Goal: Task Accomplishment & Management: Complete application form

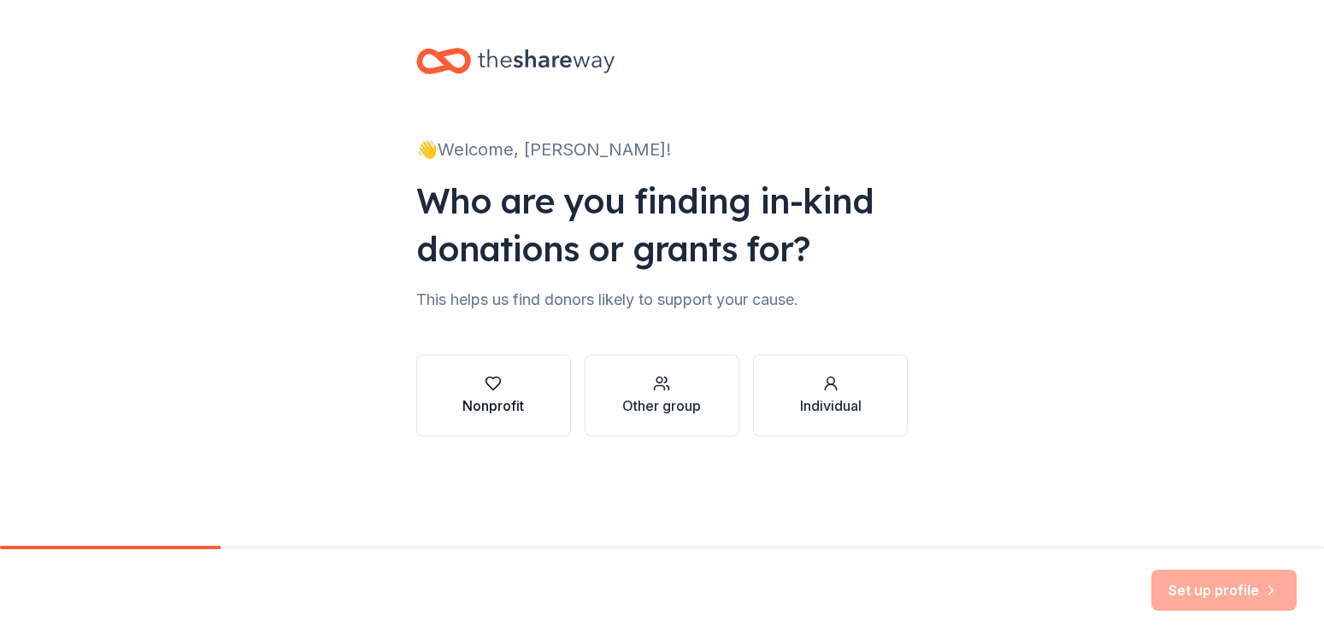
click at [499, 407] on div "Nonprofit" at bounding box center [493, 406] width 62 height 21
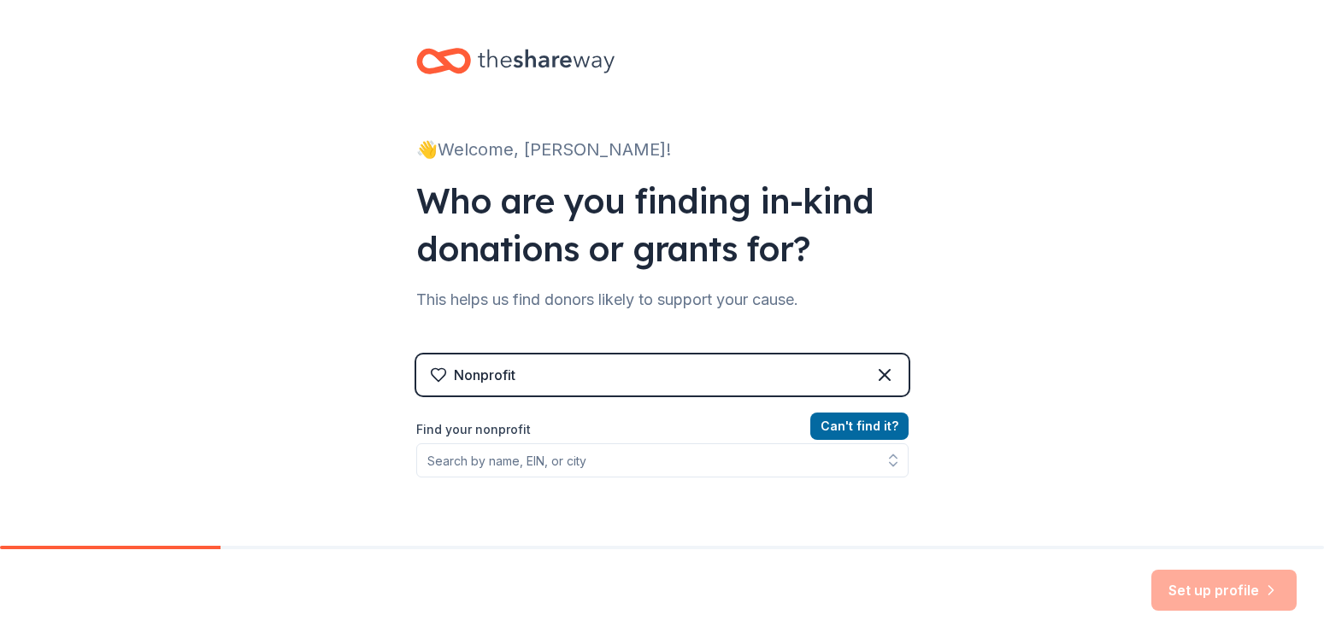
click at [444, 430] on label "Find your nonprofit" at bounding box center [662, 430] width 492 height 21
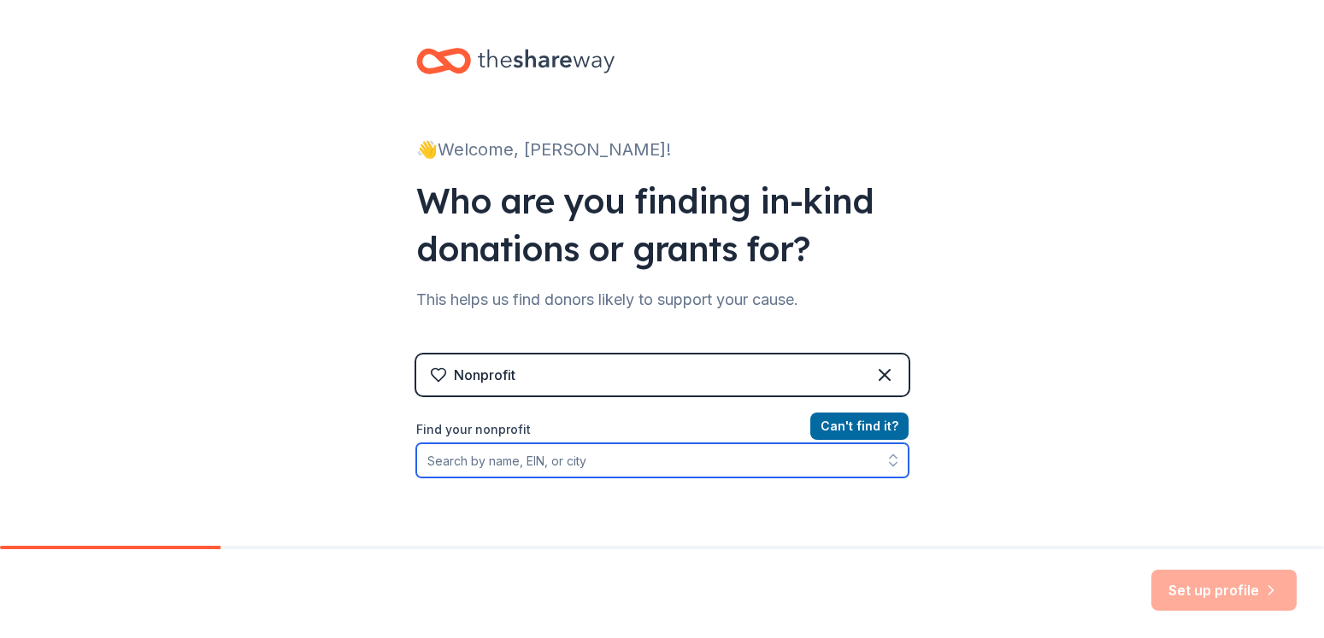
click at [885, 456] on icon "button" at bounding box center [893, 460] width 17 height 17
click at [885, 455] on icon "button" at bounding box center [893, 460] width 17 height 17
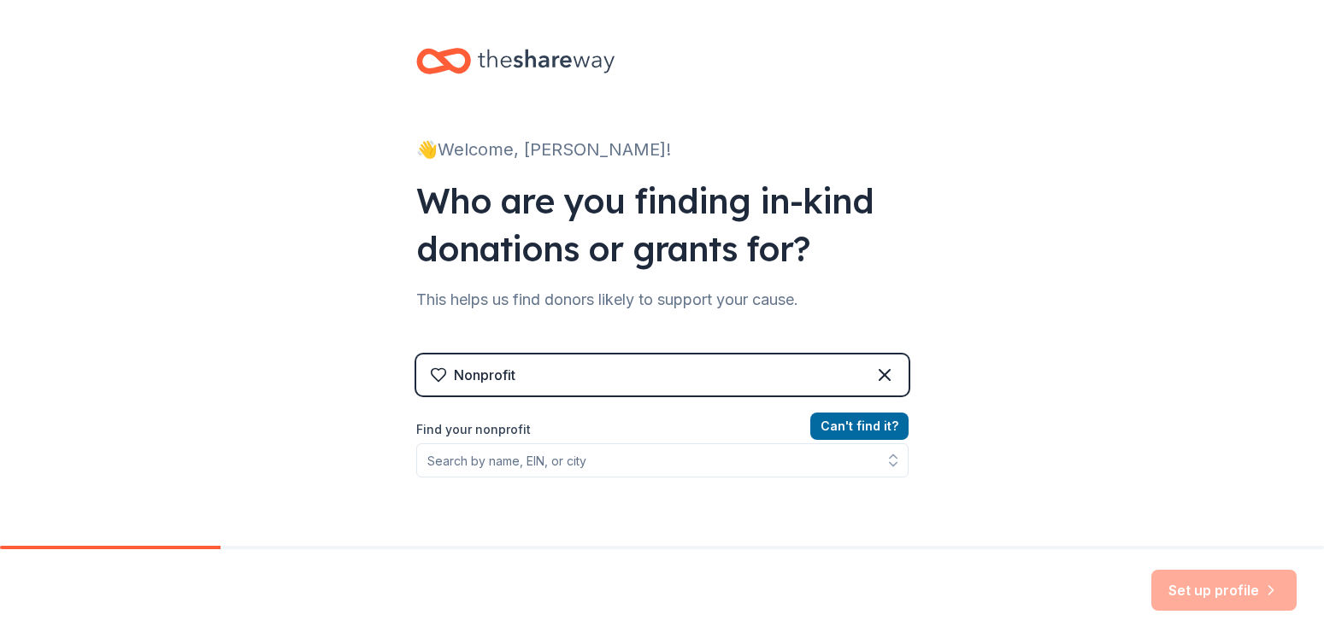
click at [473, 379] on div "Nonprofit" at bounding box center [485, 375] width 62 height 21
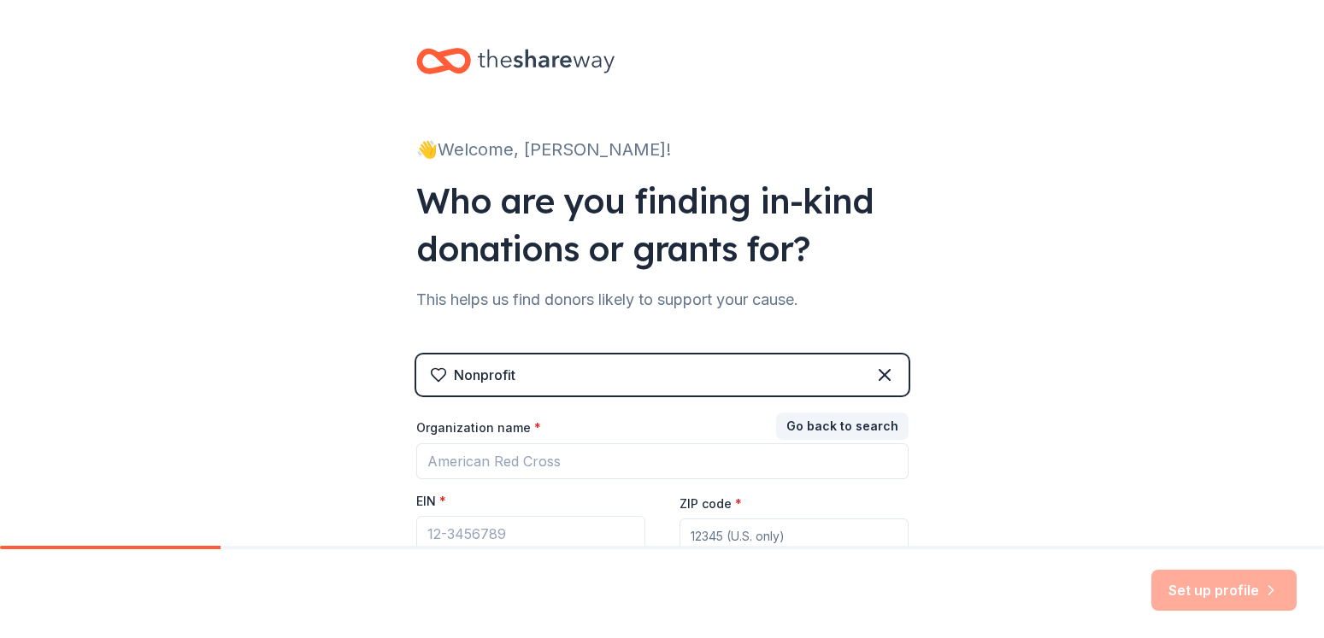
click at [519, 424] on label "Organization name *" at bounding box center [478, 428] width 125 height 17
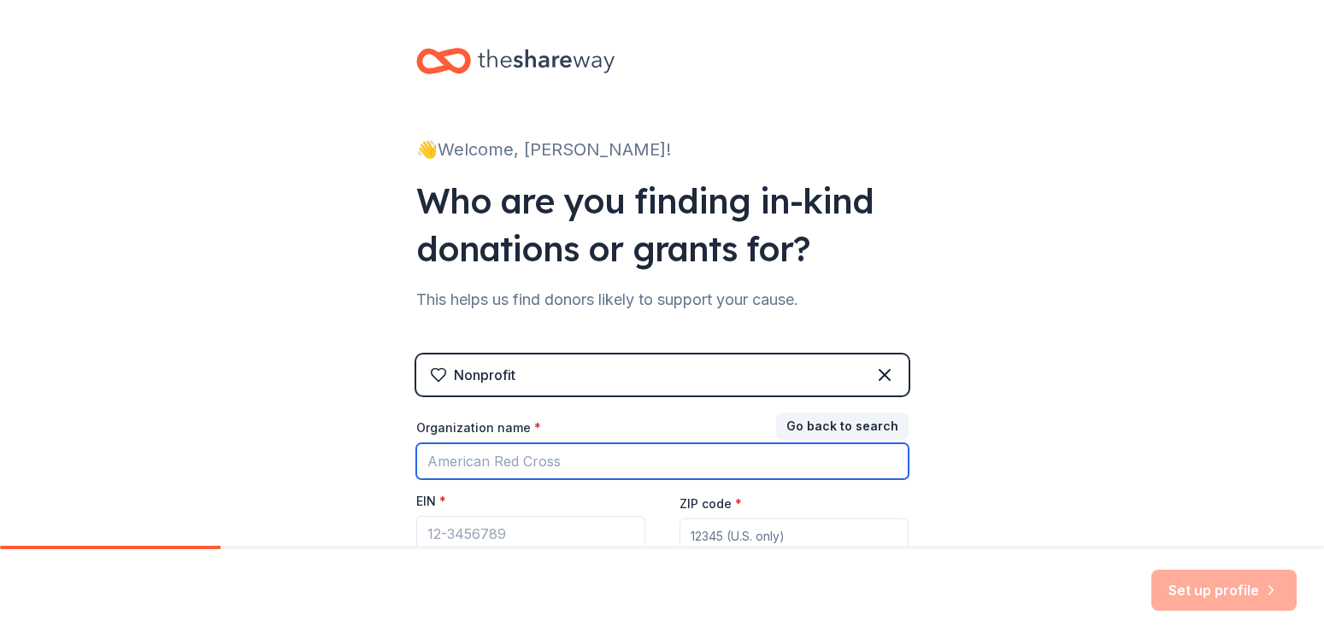
click at [519, 444] on input "Organization name *" at bounding box center [662, 462] width 492 height 36
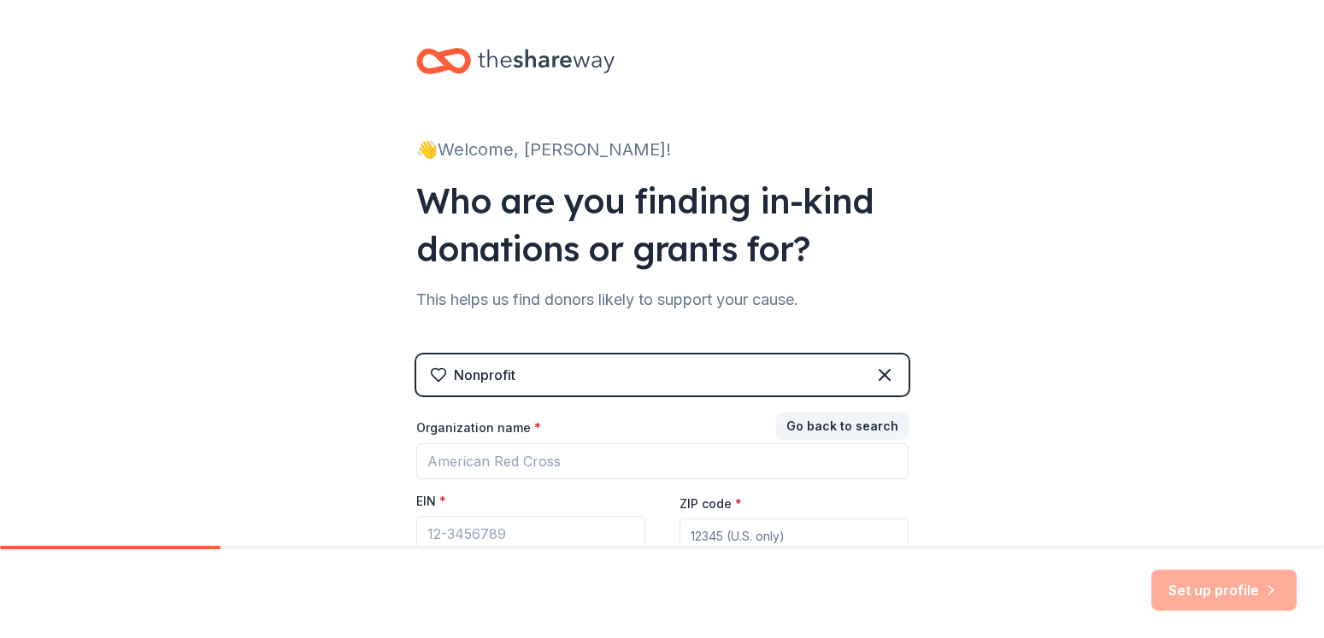
click at [442, 495] on div "EIN *" at bounding box center [530, 505] width 229 height 24
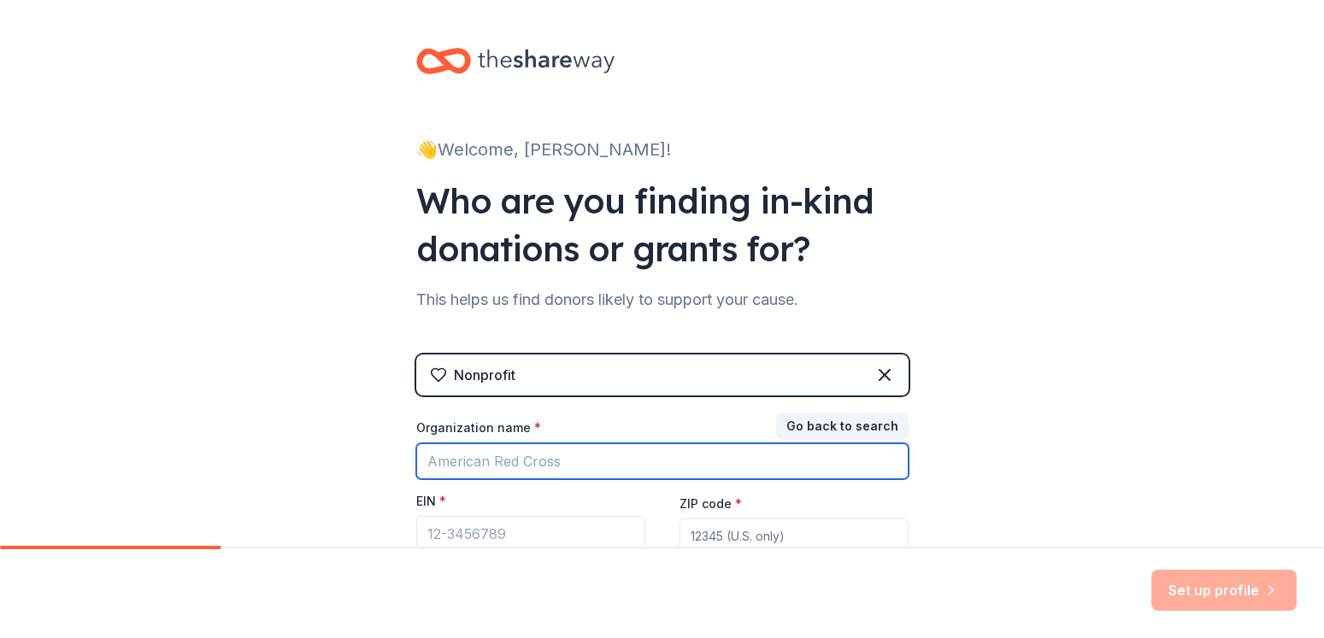
click at [425, 455] on input "Organization name *" at bounding box center [662, 462] width 492 height 36
type input "The house That Wisdom Built"
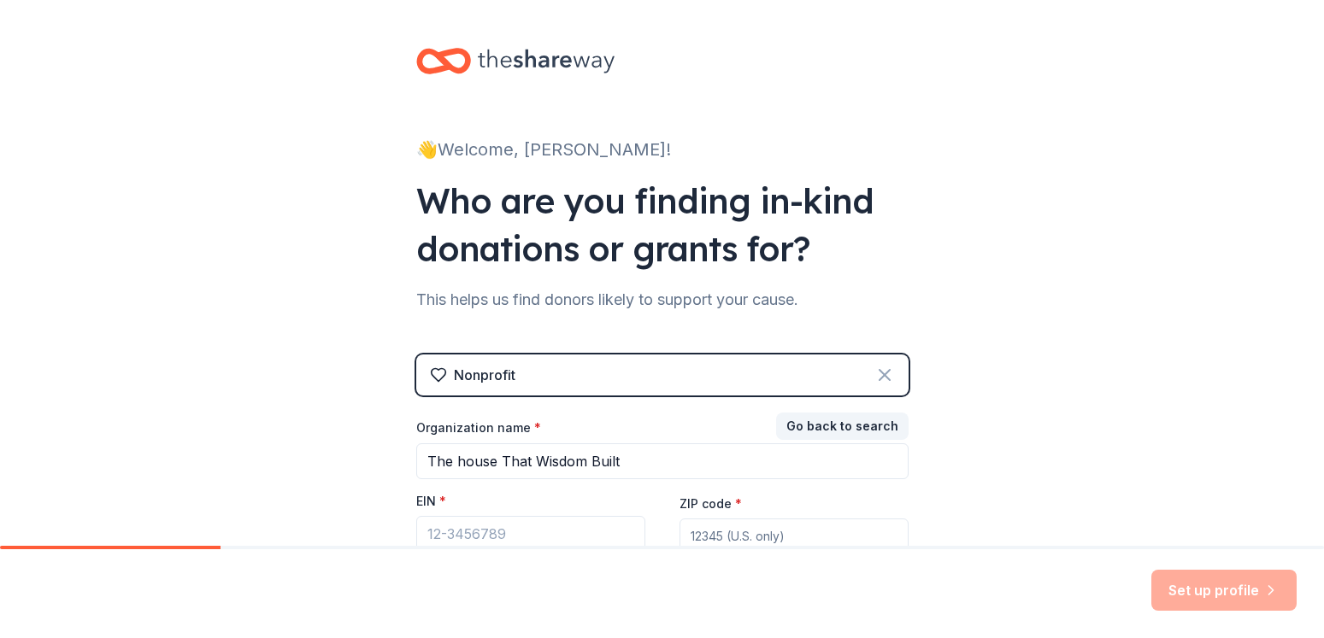
click at [874, 374] on icon at bounding box center [884, 375] width 21 height 21
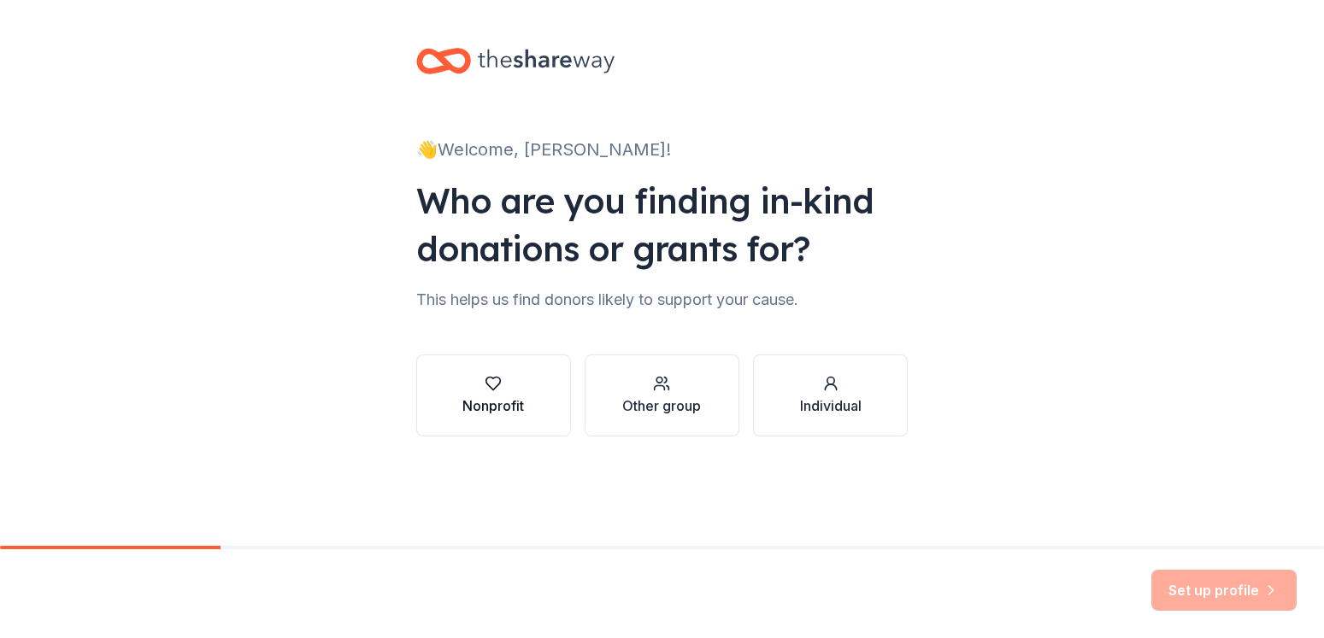
click at [492, 385] on icon "button" at bounding box center [493, 383] width 17 height 17
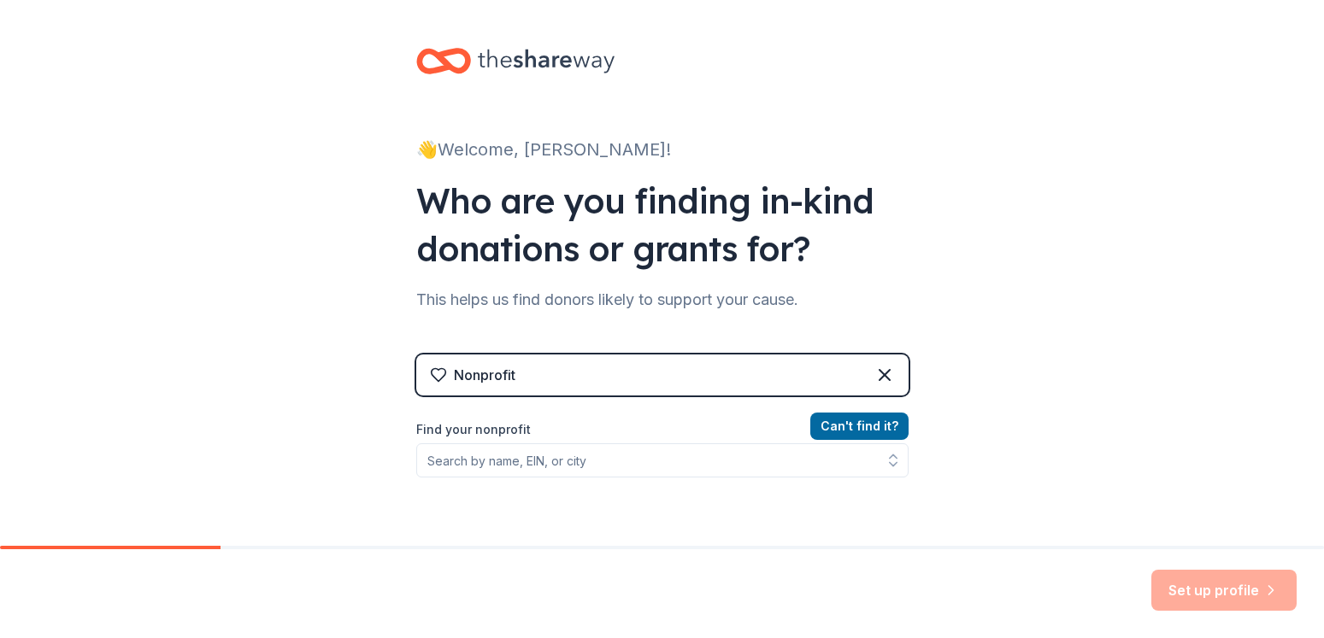
click at [445, 370] on div "Nonprofit" at bounding box center [472, 375] width 85 height 21
click at [499, 423] on label "Find your nonprofit" at bounding box center [662, 430] width 492 height 21
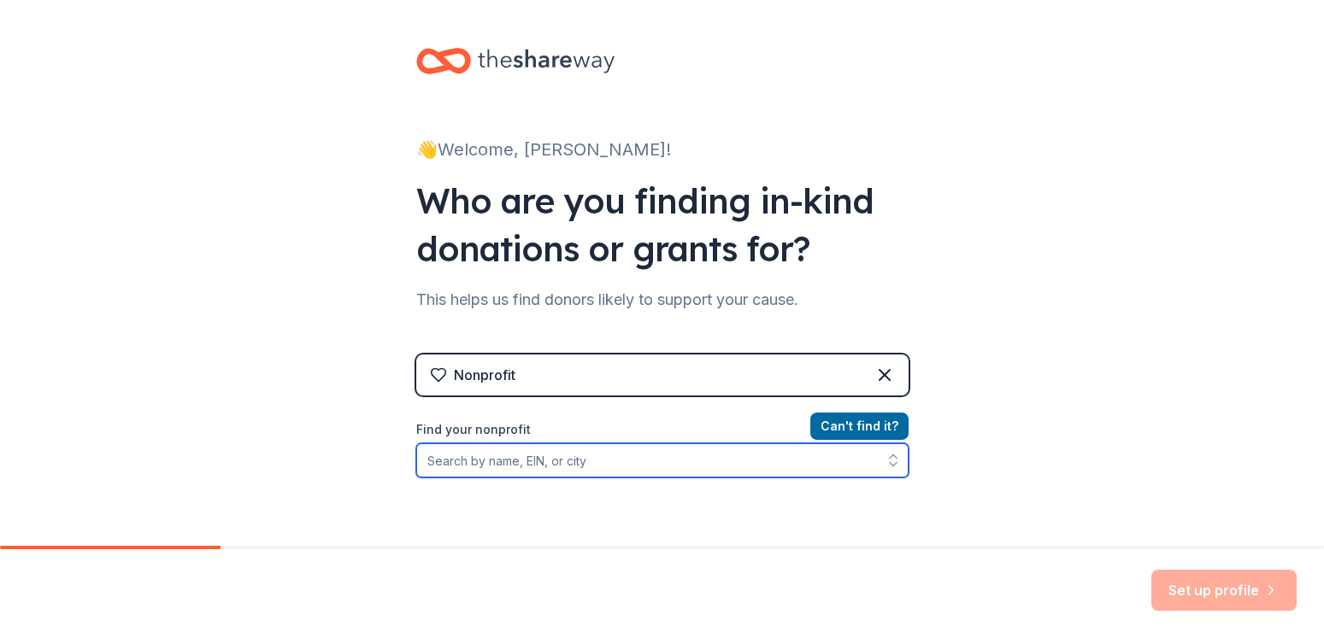
click at [438, 461] on input "Find your nonprofit" at bounding box center [662, 461] width 492 height 34
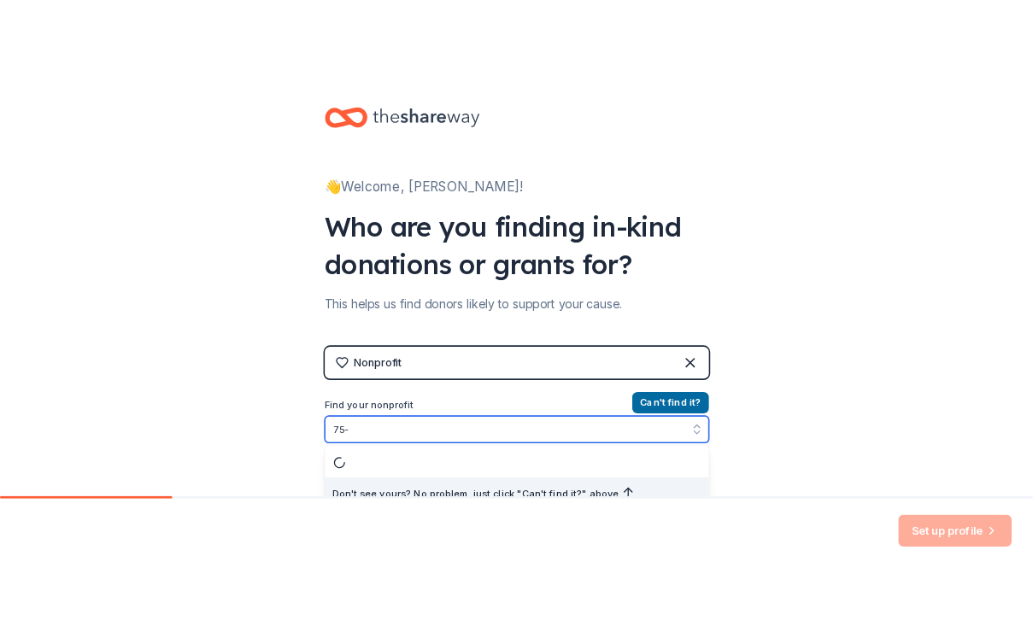
scroll to position [17, 0]
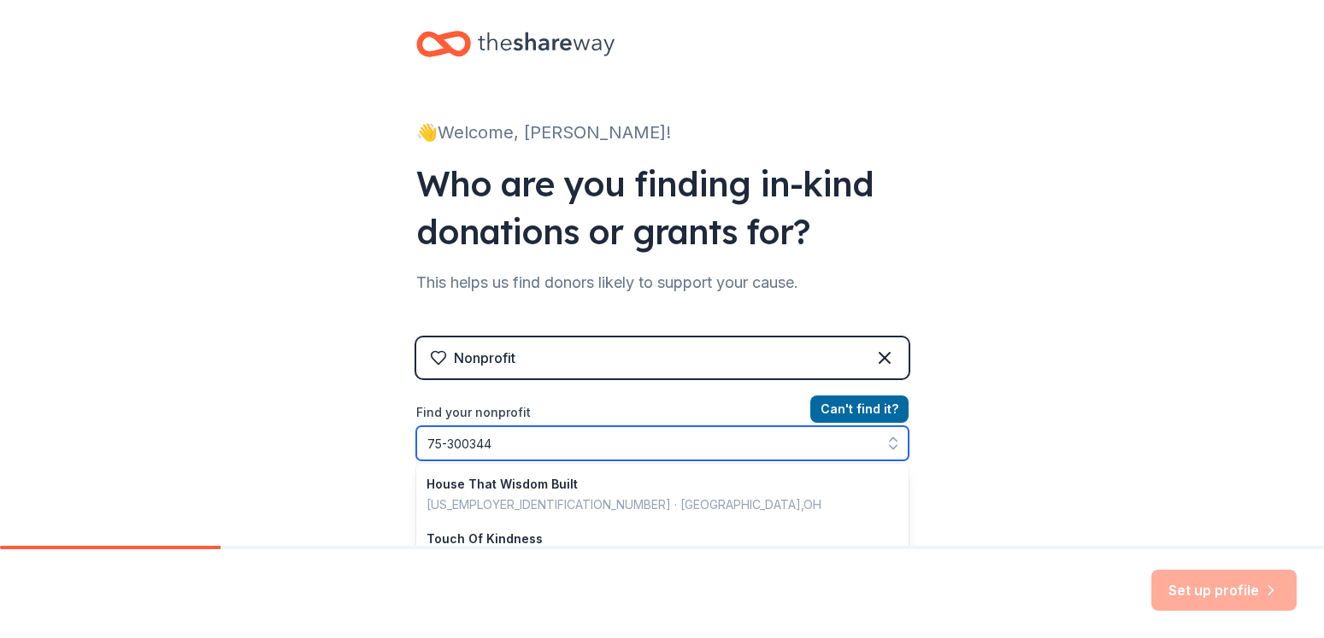
type input "[US_EMPLOYER_IDENTIFICATION_NUMBER]"
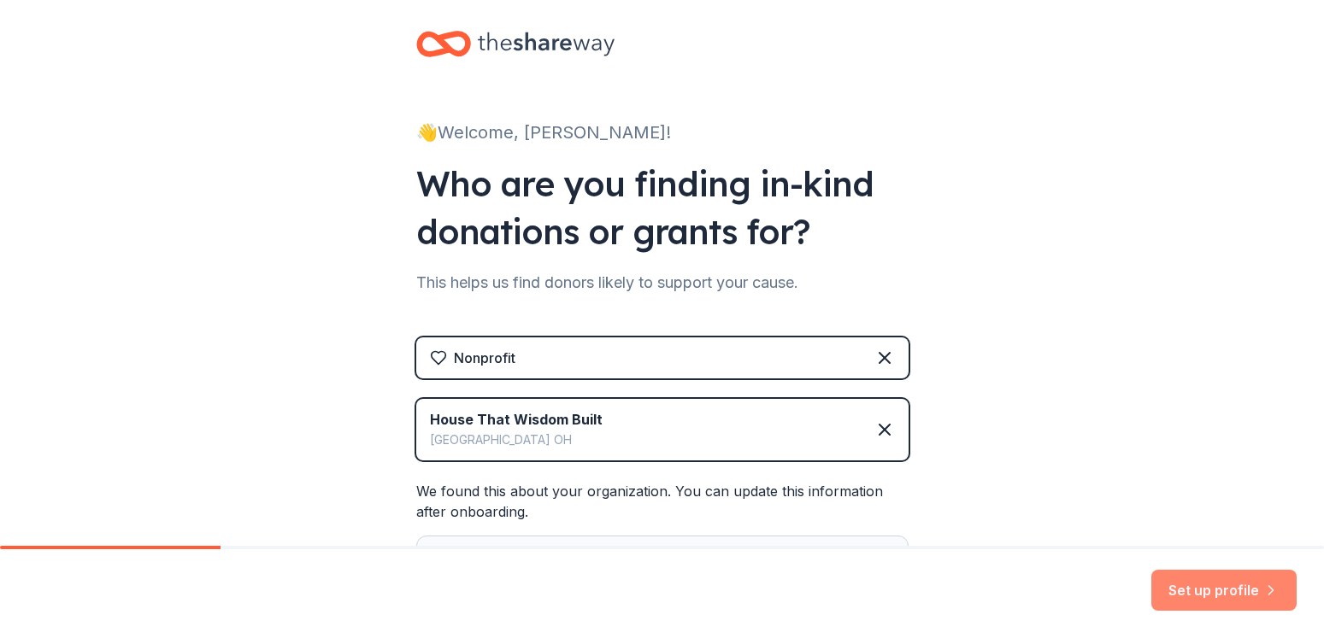
click at [1236, 595] on button "Set up profile" at bounding box center [1223, 590] width 145 height 41
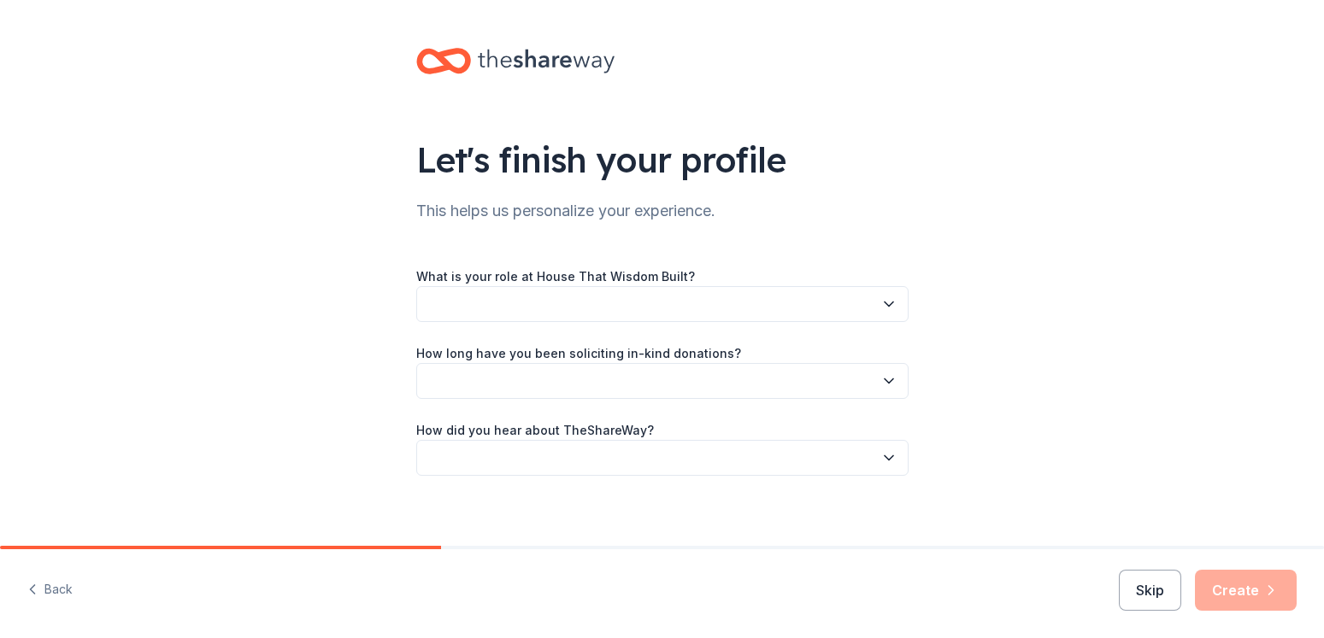
click at [420, 296] on button "button" at bounding box center [662, 304] width 492 height 36
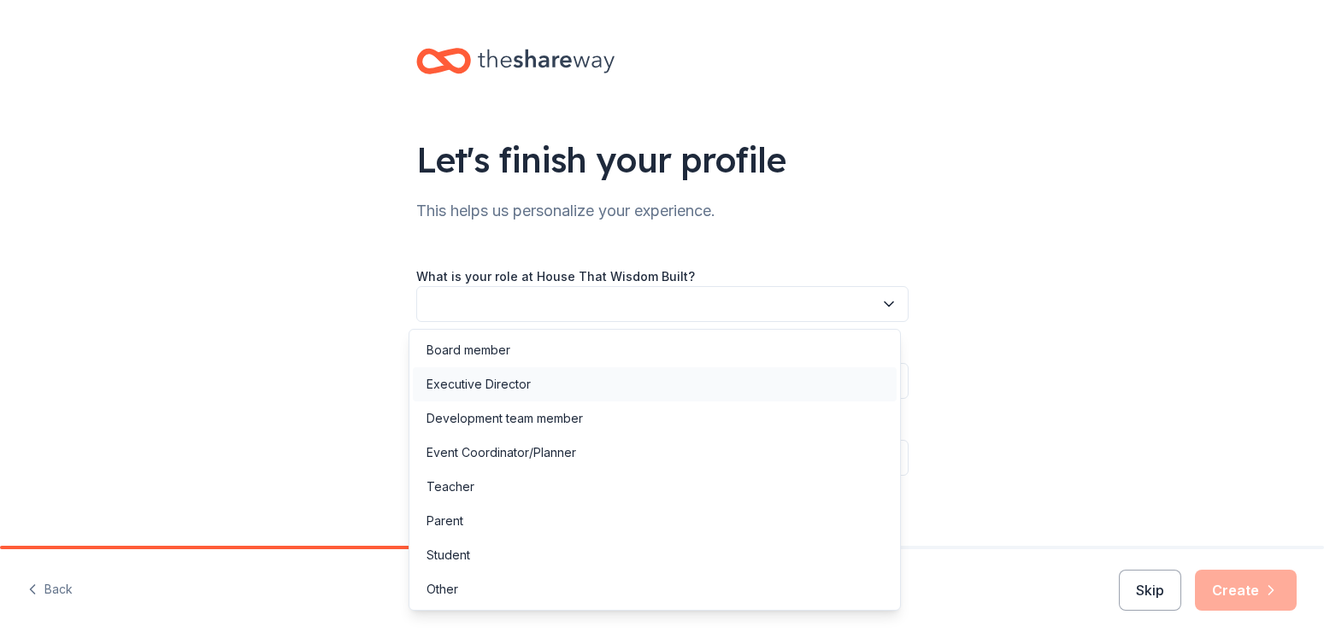
click at [443, 382] on div "Executive Director" at bounding box center [478, 384] width 104 height 21
click at [1109, 332] on div "Let's finish your profile This helps us personalize your experience. What is yo…" at bounding box center [662, 279] width 1324 height 558
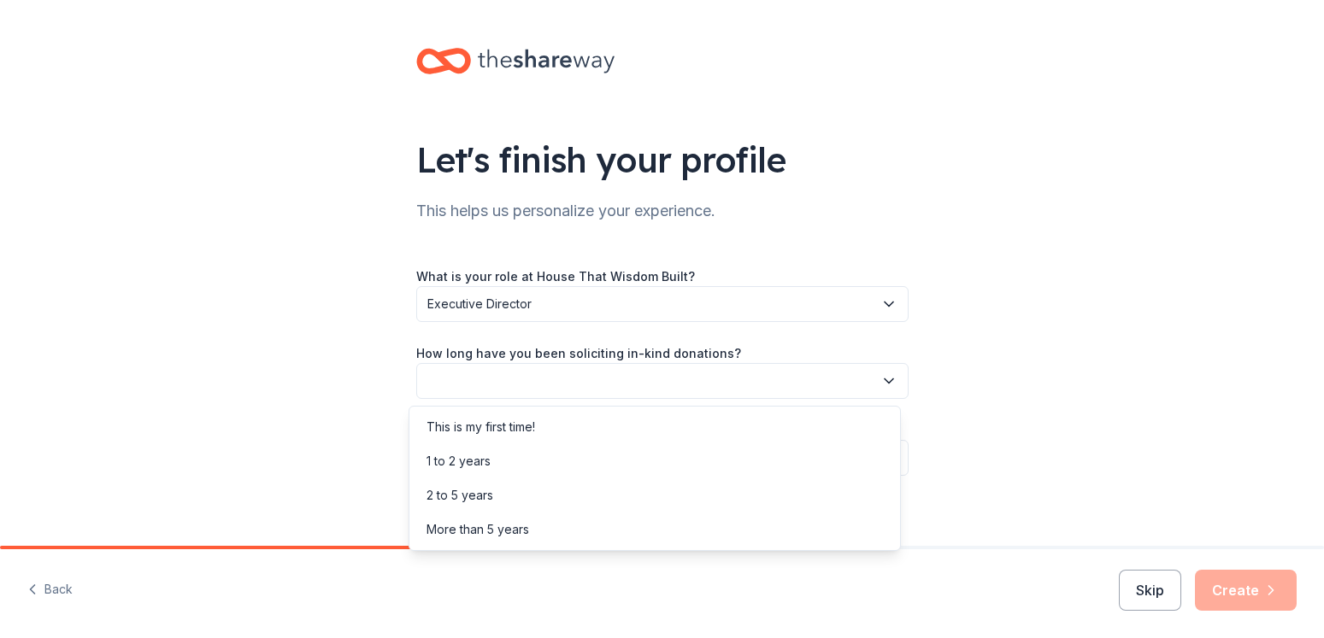
click at [880, 379] on icon "button" at bounding box center [888, 381] width 17 height 17
click at [507, 534] on div "More than 5 years" at bounding box center [477, 530] width 103 height 21
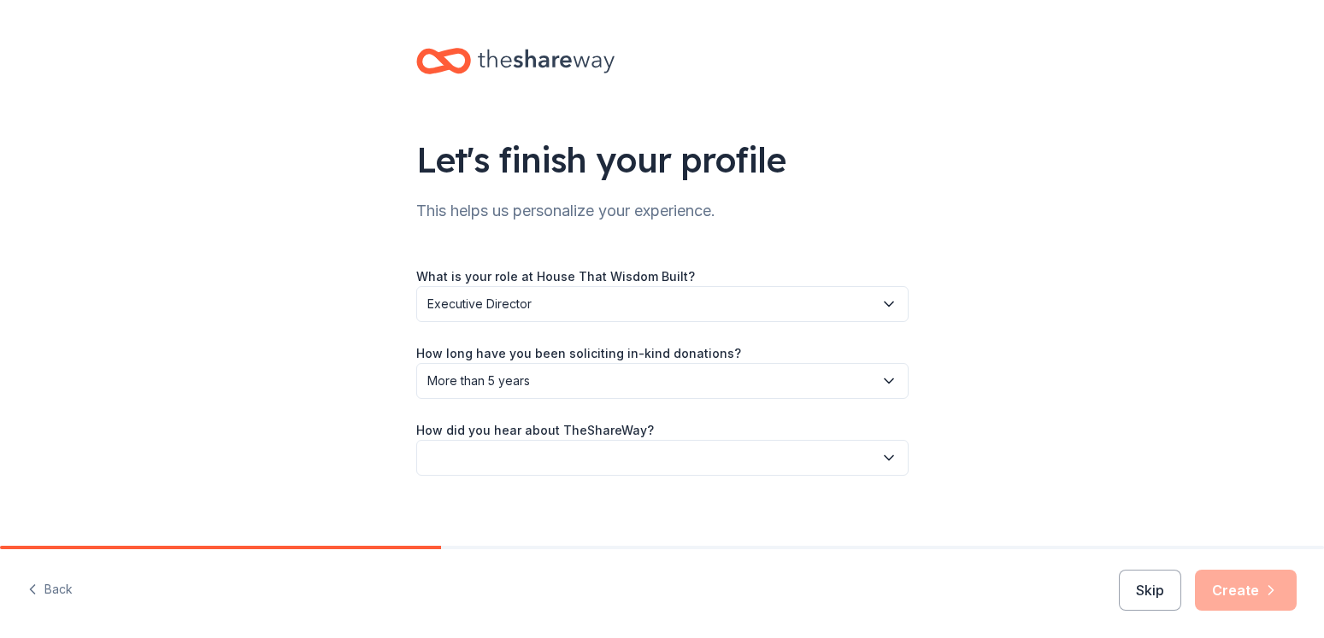
click at [880, 456] on icon "button" at bounding box center [888, 458] width 17 height 17
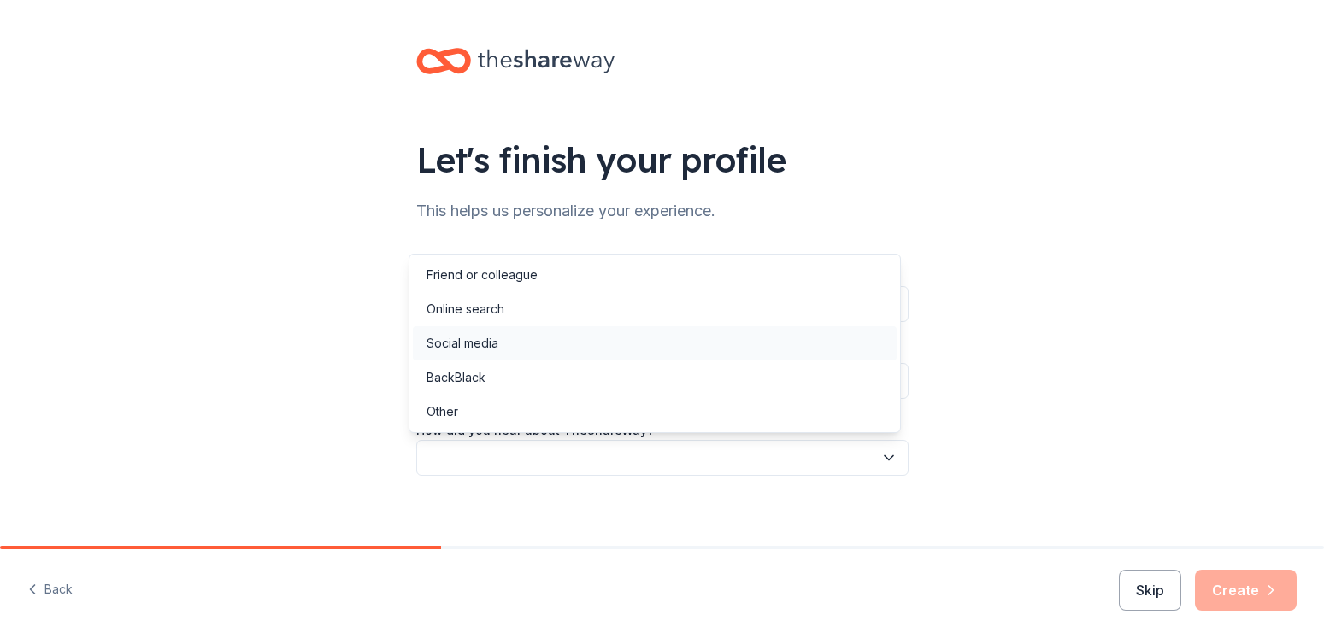
click at [464, 343] on div "Social media" at bounding box center [462, 343] width 72 height 21
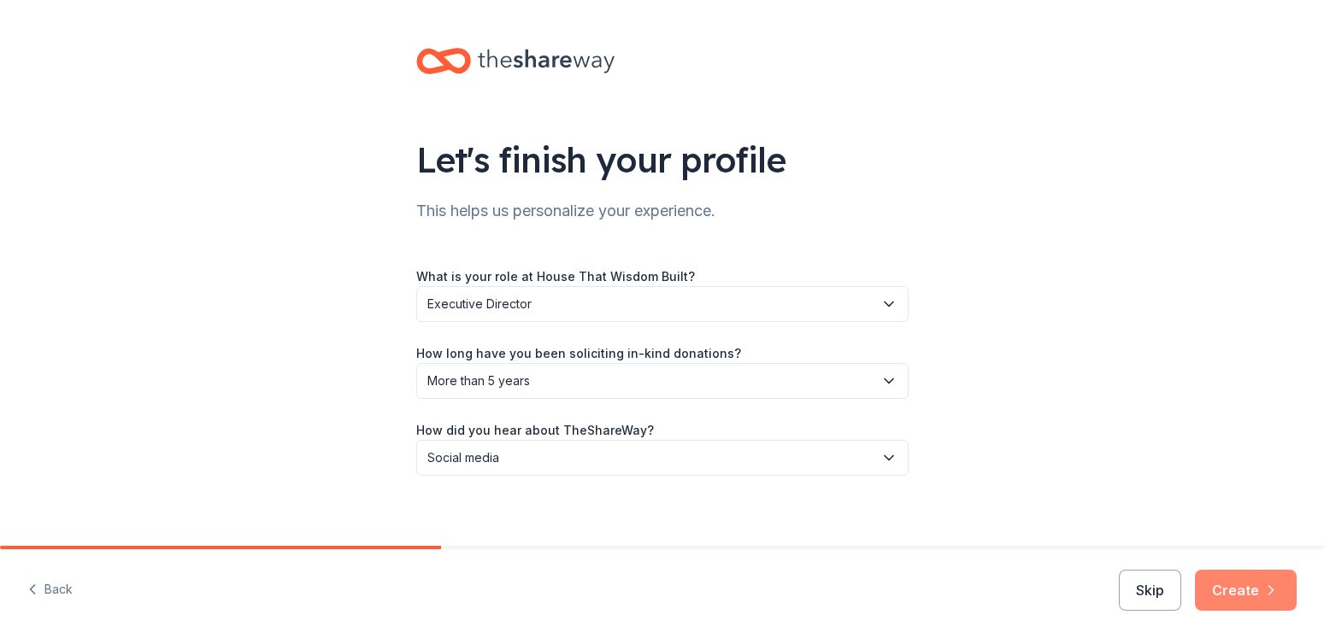
click at [1227, 588] on button "Create" at bounding box center [1246, 590] width 102 height 41
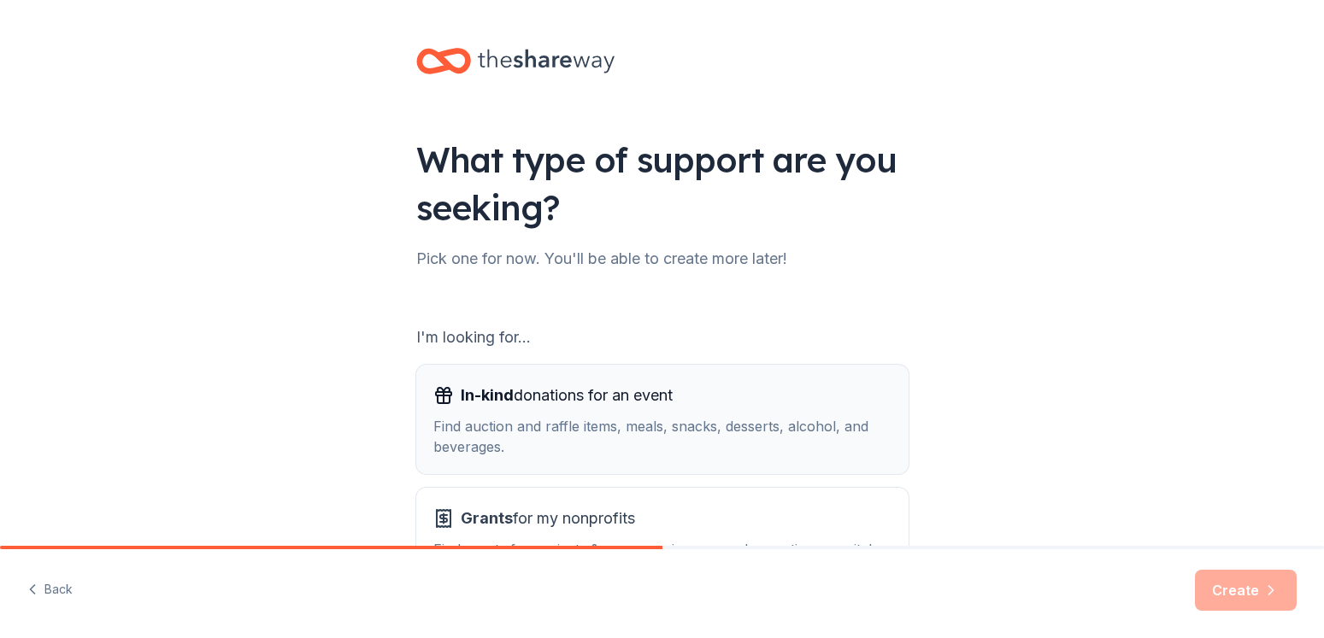
click at [724, 433] on div "Find auction and raffle items, meals, snacks, desserts, alcohol, and beverages." at bounding box center [662, 436] width 458 height 41
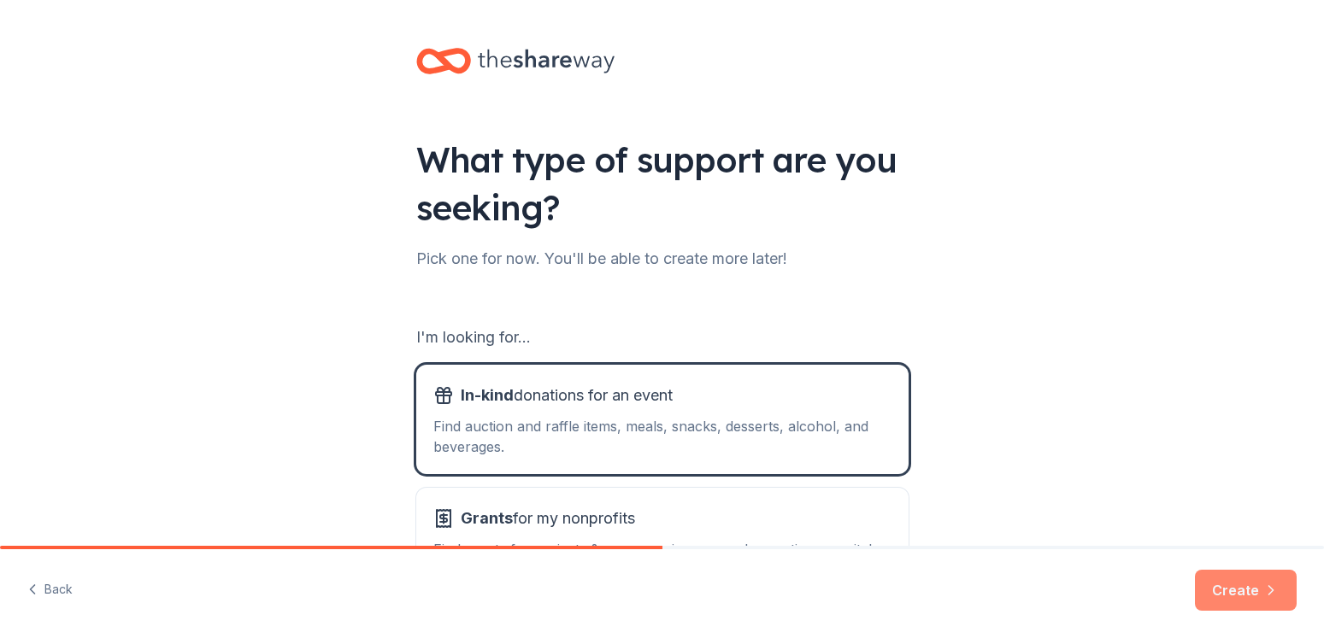
click at [1247, 588] on button "Create" at bounding box center [1246, 590] width 102 height 41
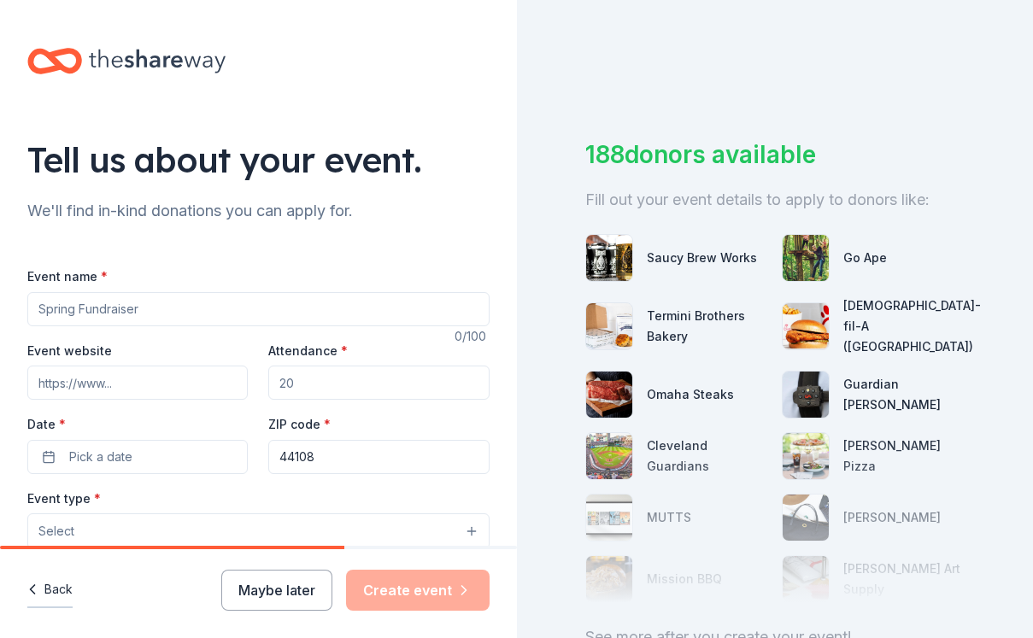
click at [34, 586] on icon "button" at bounding box center [32, 589] width 17 height 17
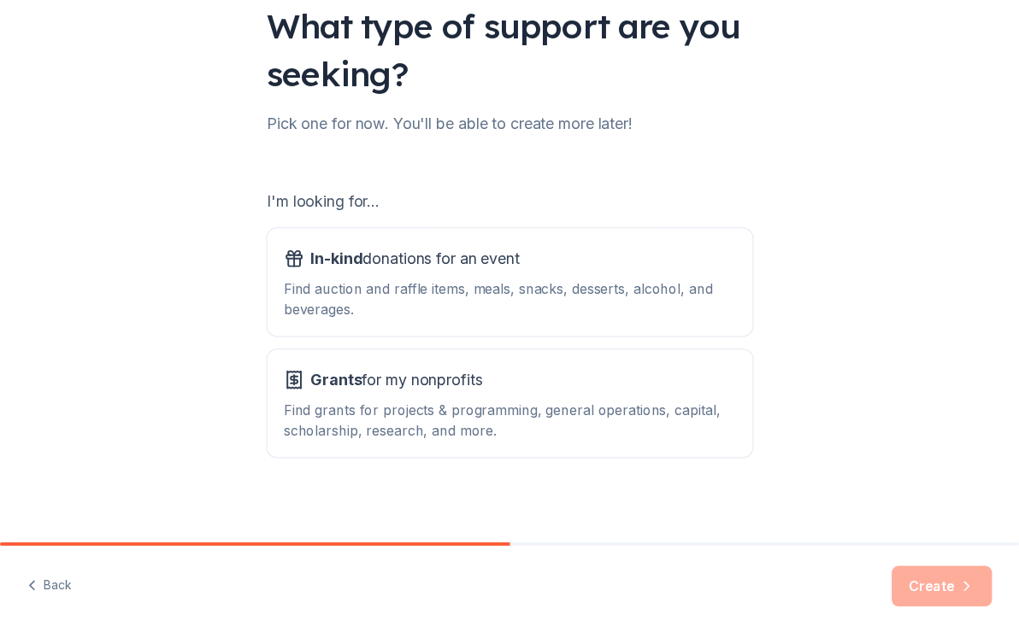
scroll to position [144, 0]
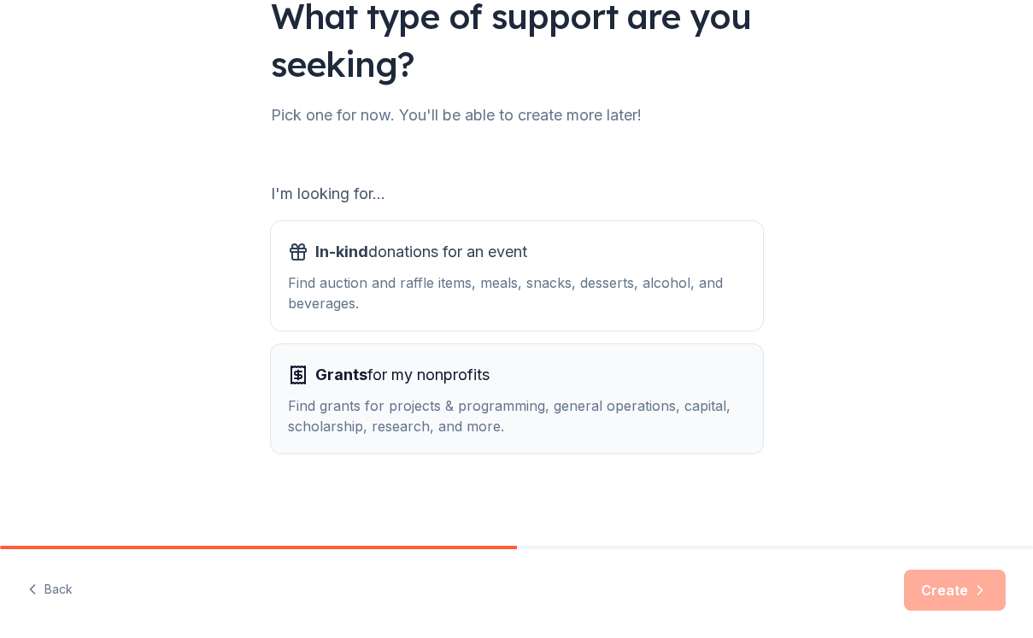
click at [295, 372] on icon "button" at bounding box center [298, 375] width 7 height 7
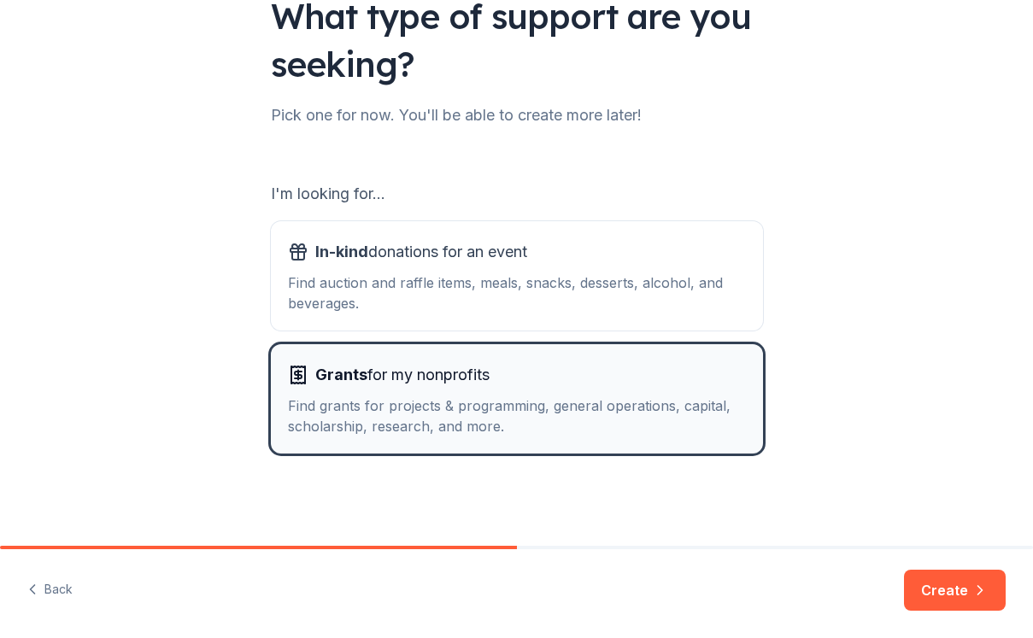
click at [295, 372] on icon "button" at bounding box center [298, 375] width 7 height 7
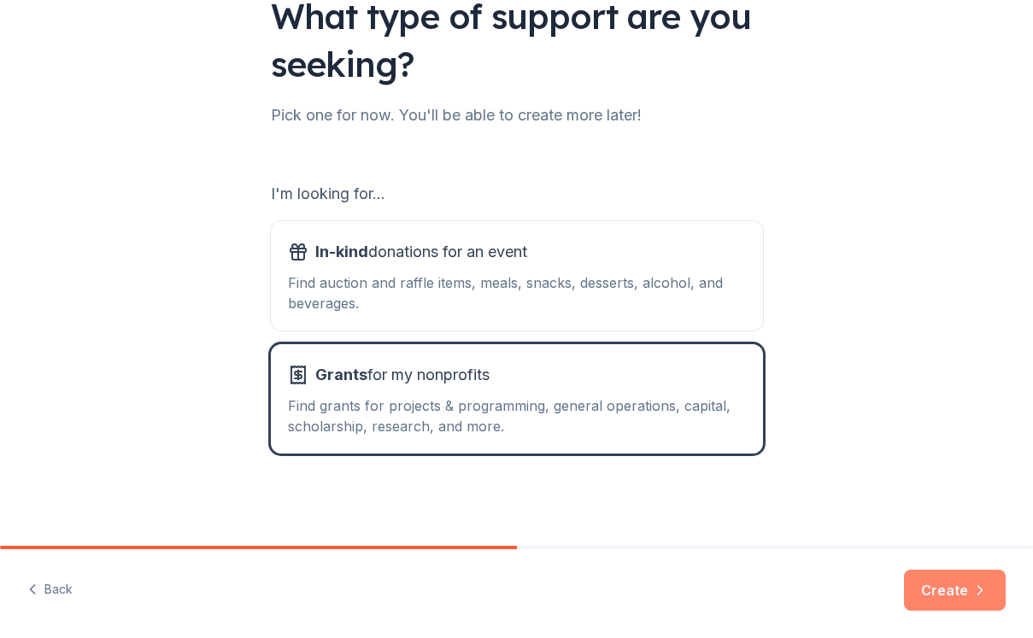
click at [951, 588] on button "Create" at bounding box center [955, 590] width 102 height 41
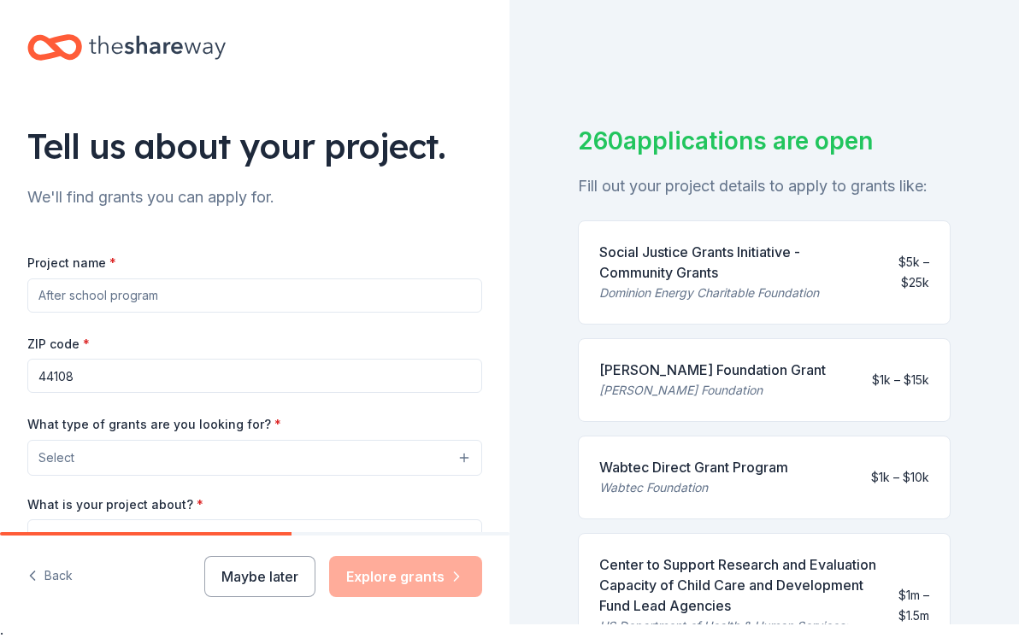
scroll to position [21, 0]
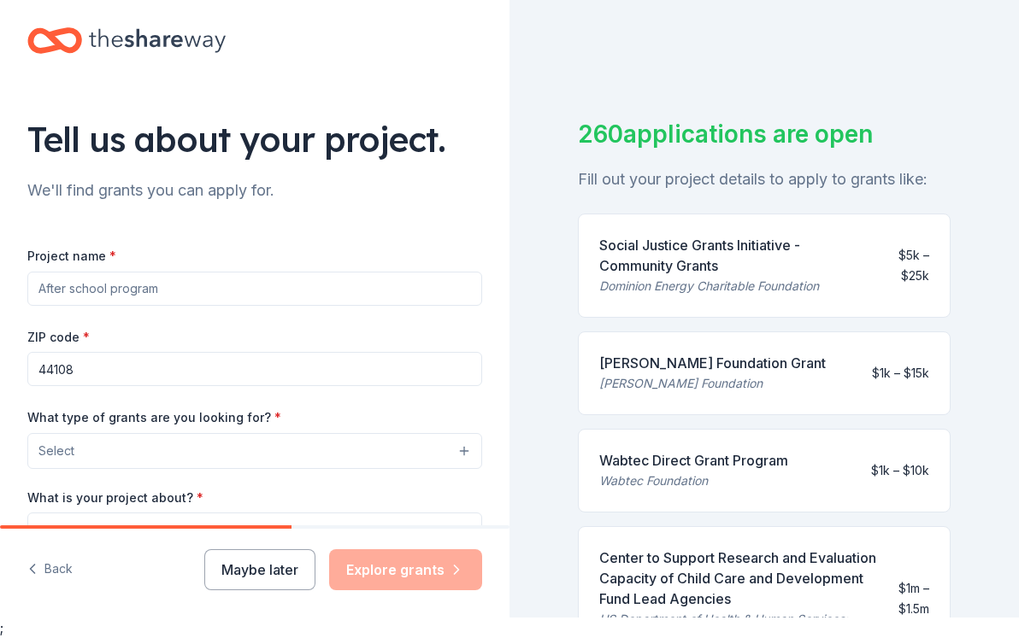
click at [449, 449] on button "Select" at bounding box center [254, 451] width 455 height 36
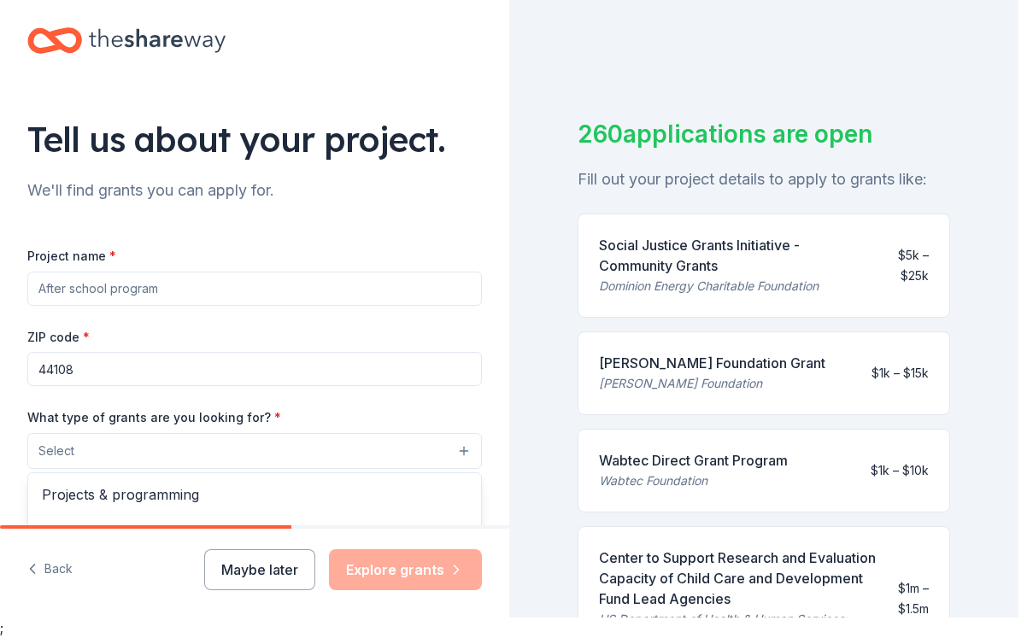
click at [57, 277] on div "Project name * ZIP code * 44108 What type of grants are you looking for? * Sele…" at bounding box center [254, 479] width 455 height 469
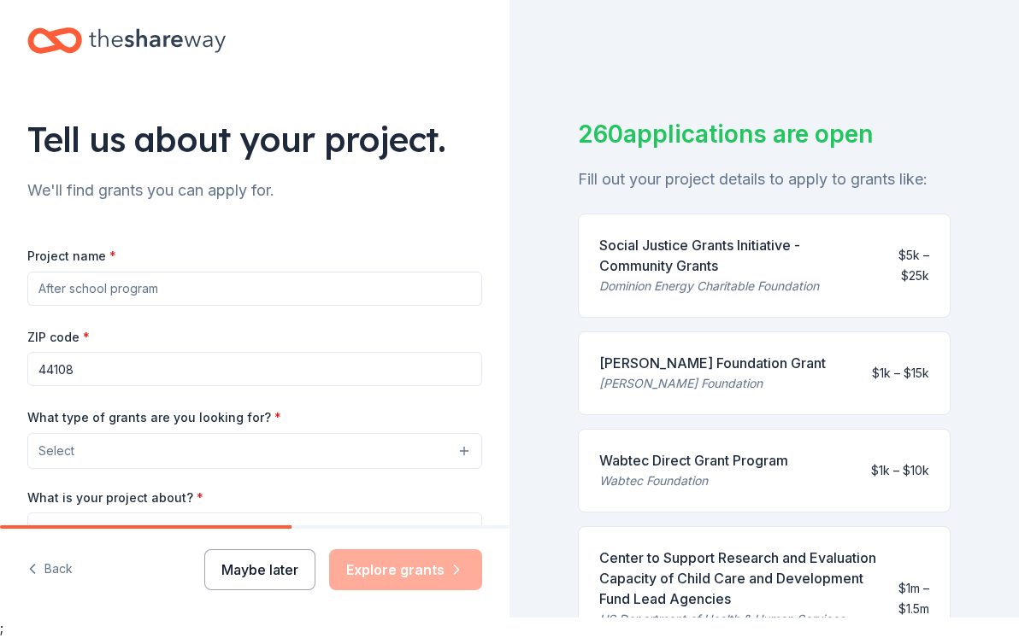
click at [246, 571] on button "Maybe later" at bounding box center [259, 570] width 111 height 41
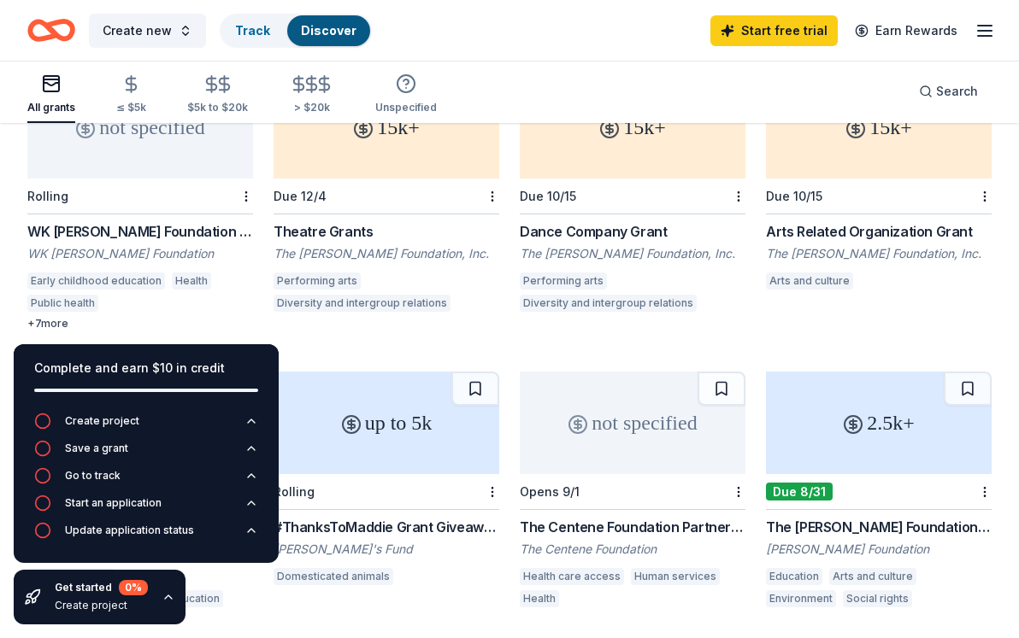
scroll to position [145, 0]
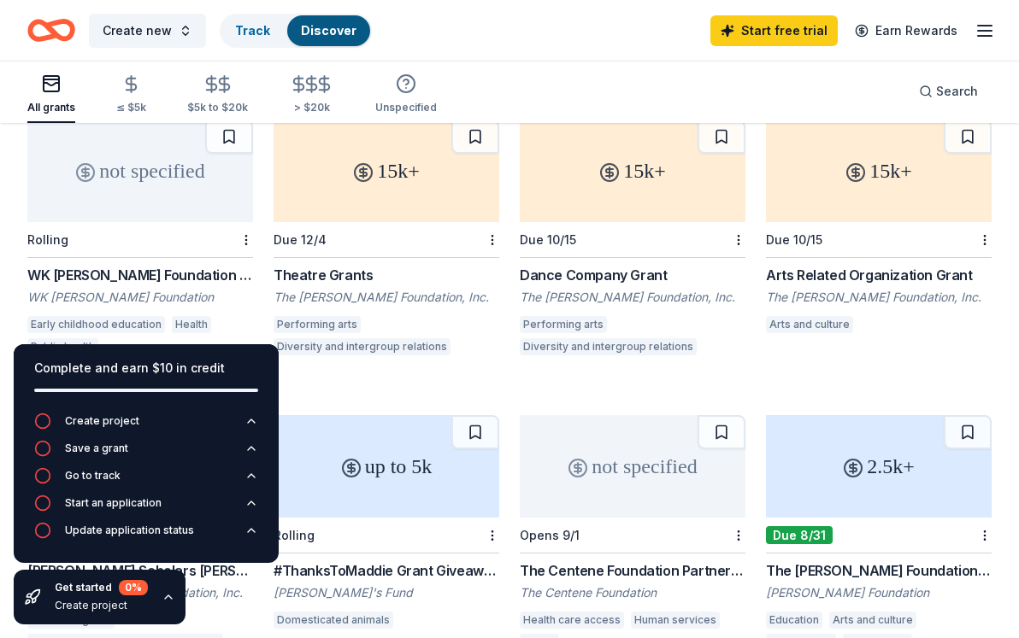
click at [1016, 2] on div "Create new Track Discover Start free trial Earn Rewards" at bounding box center [509, 30] width 1019 height 61
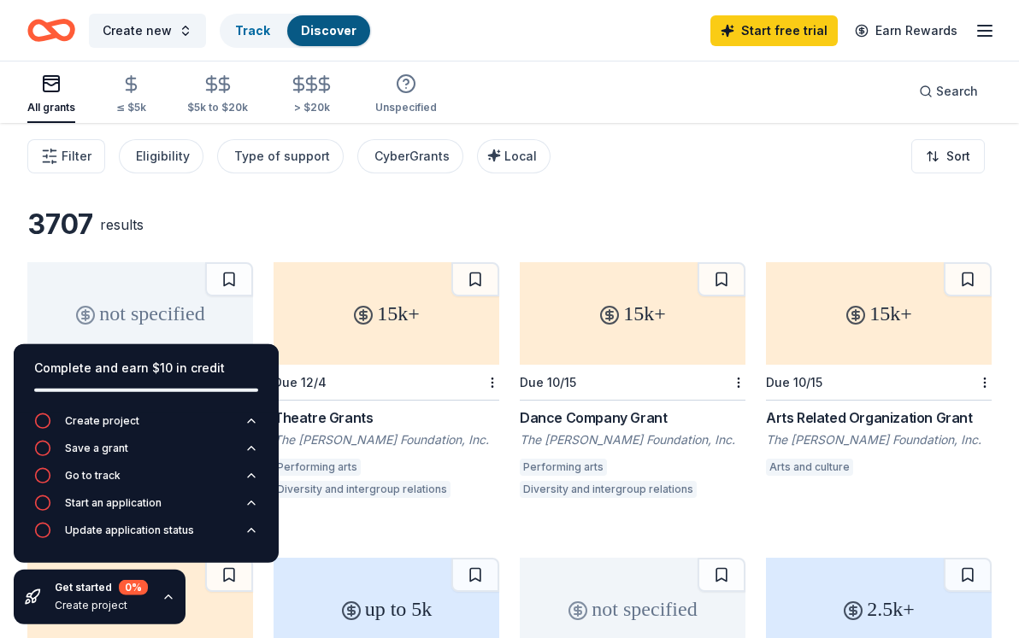
scroll to position [0, 0]
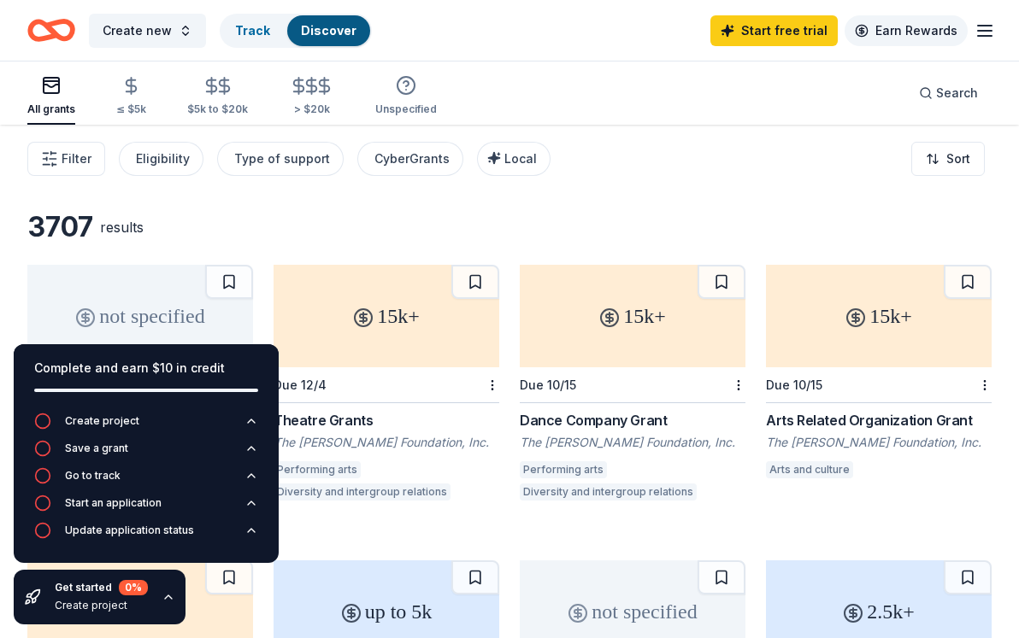
click at [913, 31] on link "Earn Rewards" at bounding box center [905, 30] width 123 height 31
